Goal: Browse casually: Explore the website without a specific task or goal

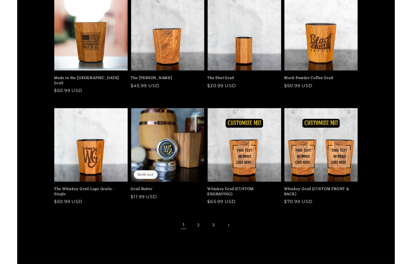
scroll to position [99, 0]
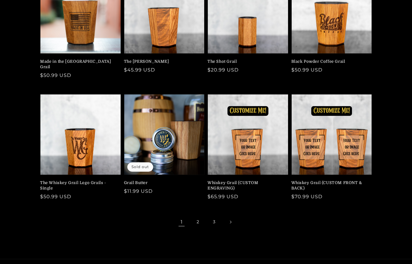
click at [198, 217] on link "2" at bounding box center [197, 222] width 13 height 13
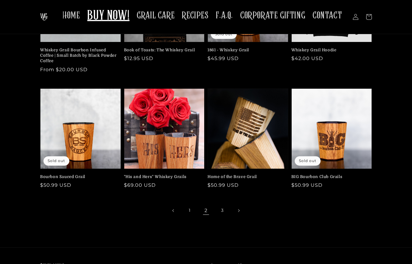
scroll to position [111, 0]
click at [226, 210] on link "3" at bounding box center [222, 210] width 13 height 13
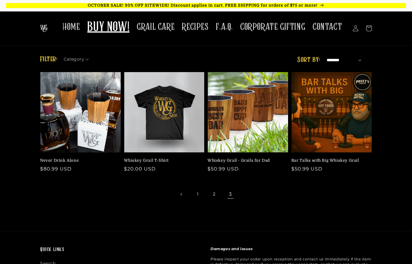
click at [71, 28] on span "HOME" at bounding box center [71, 27] width 18 height 12
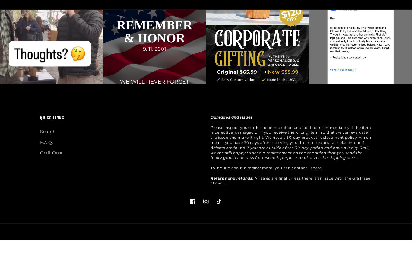
scroll to position [1734, 0]
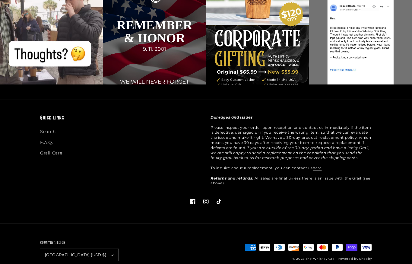
click at [379, 196] on div "Quick links Search F.A.Q. Grail Care Damages and issues Please inspect your ord…" at bounding box center [206, 161] width 362 height 123
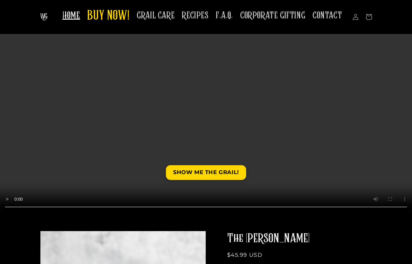
scroll to position [0, 0]
